Goal: Find contact information: Find contact information

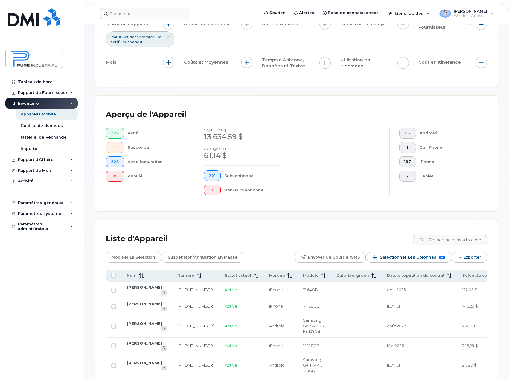
scroll to position [180, 0]
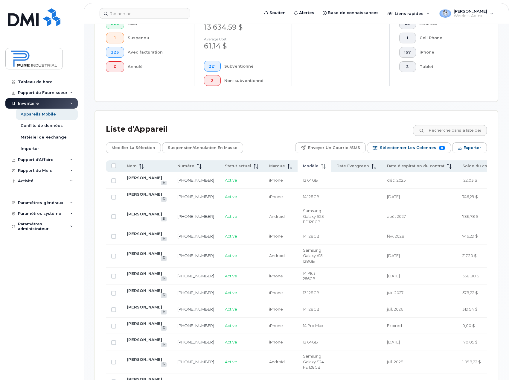
click at [316, 167] on span "Modèle" at bounding box center [311, 165] width 16 height 5
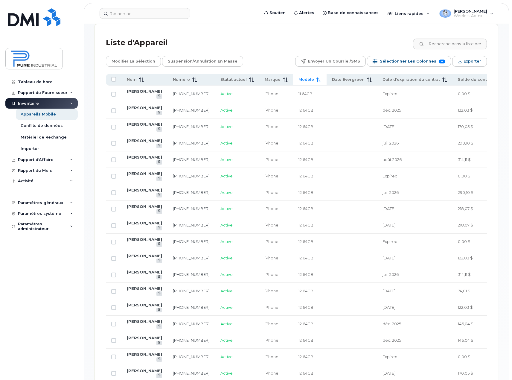
scroll to position [269, 0]
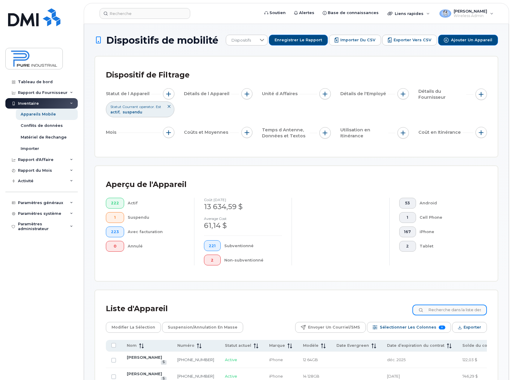
click at [450, 306] on input at bounding box center [450, 310] width 75 height 11
paste input "[PERSON_NAME]"
type input "[PERSON_NAME]"
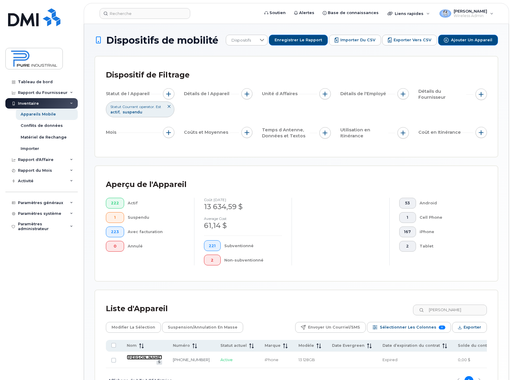
click at [138, 359] on link "[PERSON_NAME]" at bounding box center [144, 357] width 35 height 5
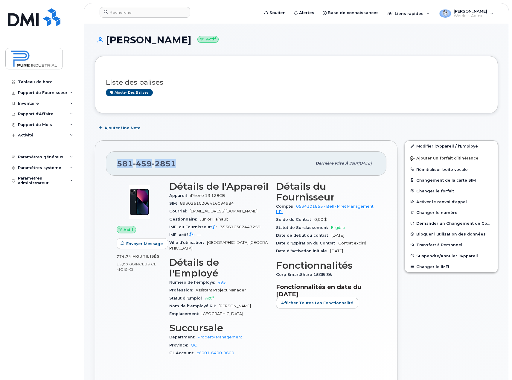
drag, startPoint x: 179, startPoint y: 162, endPoint x: 109, endPoint y: 169, distance: 70.4
click at [118, 166] on div "[PHONE_NUMBER]" at bounding box center [214, 163] width 195 height 13
copy span "[PHONE_NUMBER]"
click at [197, 96] on div "Ajouter des balises" at bounding box center [294, 92] width 376 height 7
drag, startPoint x: 191, startPoint y: 42, endPoint x: 105, endPoint y: 45, distance: 85.6
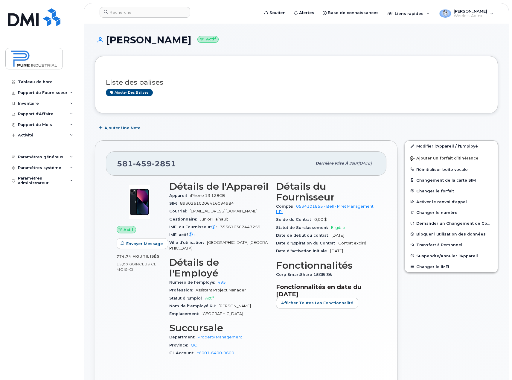
click at [105, 45] on h1 "[PERSON_NAME] Actif" at bounding box center [296, 40] width 403 height 10
copy h1 "[PERSON_NAME]"
